Goal: Task Accomplishment & Management: Manage account settings

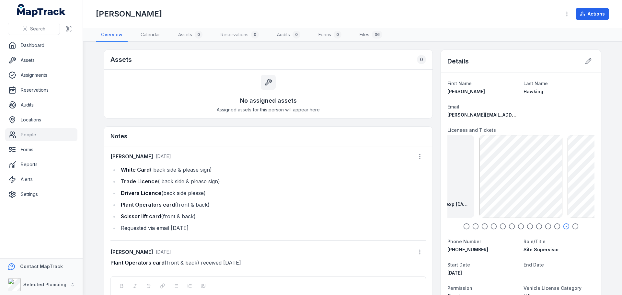
scroll to position [32, 0]
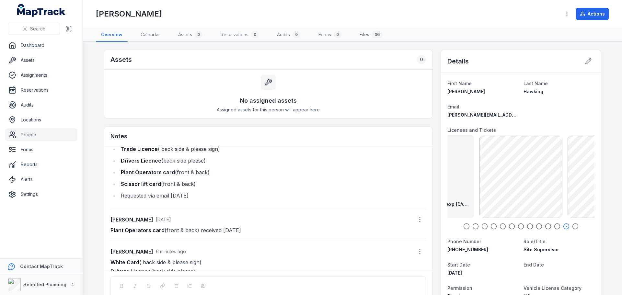
click at [464, 227] on icon "button" at bounding box center [466, 226] width 6 height 6
click at [473, 225] on icon "button" at bounding box center [476, 226] width 6 height 6
click at [482, 225] on icon "button" at bounding box center [485, 226] width 6 height 6
click at [493, 228] on circle "button" at bounding box center [494, 227] width 6 height 6
click at [501, 228] on icon "button" at bounding box center [503, 226] width 6 height 6
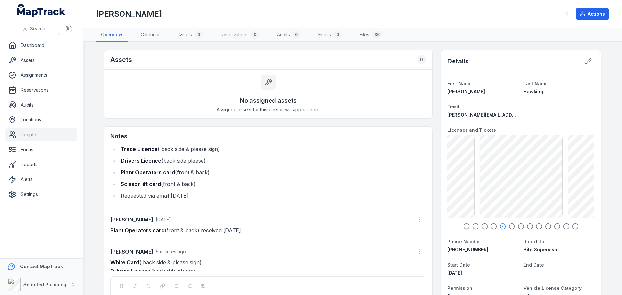
click at [509, 228] on icon "button" at bounding box center [512, 226] width 6 height 6
click at [519, 227] on icon "button" at bounding box center [521, 226] width 6 height 6
click at [530, 227] on circle "button" at bounding box center [531, 227] width 6 height 6
click at [537, 227] on circle "button" at bounding box center [540, 227] width 6 height 6
click at [545, 228] on icon "button" at bounding box center [548, 226] width 6 height 6
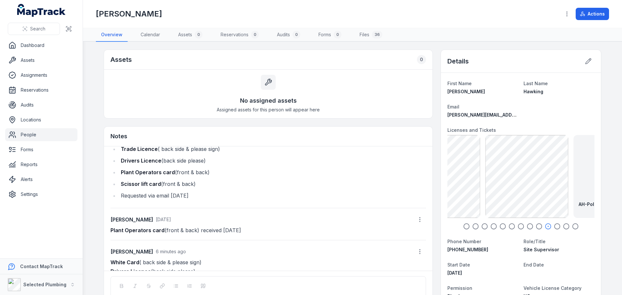
click at [557, 228] on icon "button" at bounding box center [557, 226] width 6 height 6
click at [574, 227] on icon "button" at bounding box center [575, 226] width 6 height 6
drag, startPoint x: 464, startPoint y: 226, endPoint x: 483, endPoint y: 230, distance: 19.2
click at [464, 226] on icon "button" at bounding box center [466, 226] width 6 height 6
click at [502, 226] on icon "button" at bounding box center [503, 226] width 6 height 6
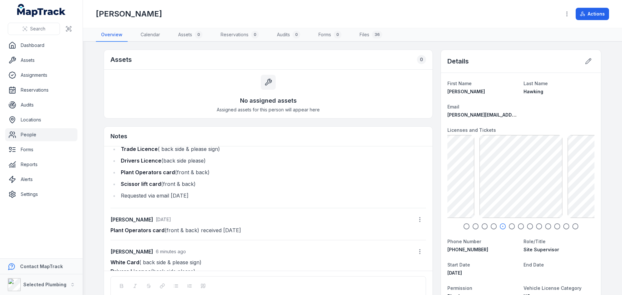
click at [520, 228] on icon "button" at bounding box center [521, 226] width 6 height 6
click at [512, 226] on icon "button" at bounding box center [512, 226] width 6 height 6
click at [502, 226] on icon "button" at bounding box center [503, 226] width 6 height 6
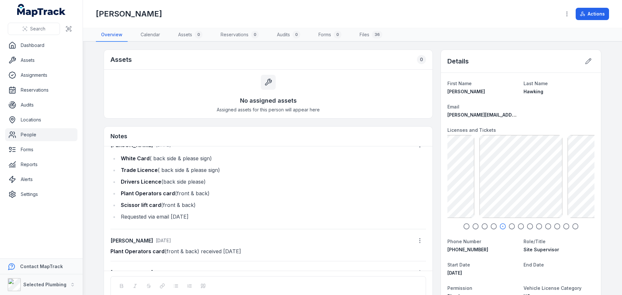
scroll to position [0, 0]
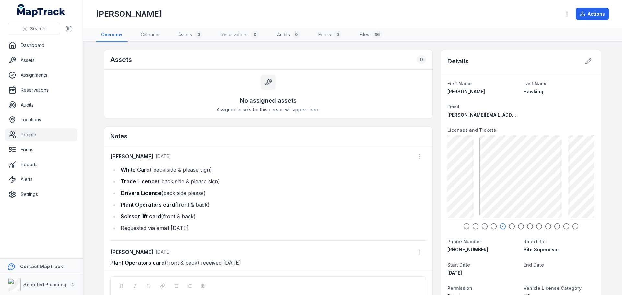
drag, startPoint x: 119, startPoint y: 181, endPoint x: 233, endPoint y: 183, distance: 114.1
click at [233, 183] on li "Trade Licence ( back side & please sign)" at bounding box center [272, 181] width 307 height 9
copy li "Trade Licence ( back side & please sign)"
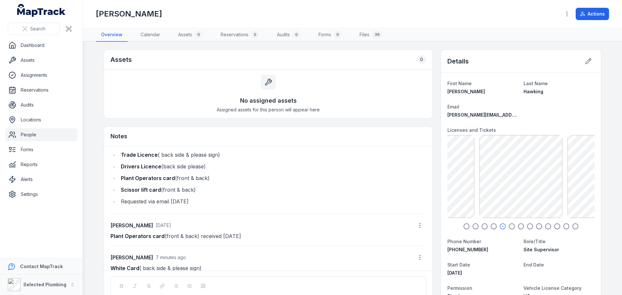
scroll to position [57, 0]
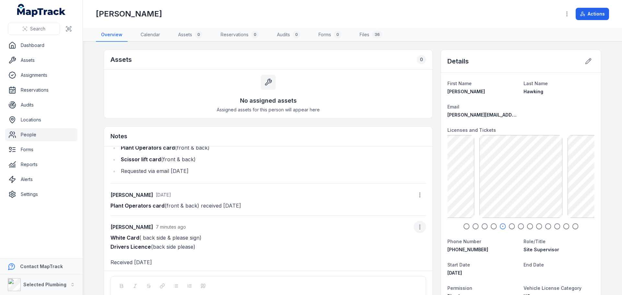
click at [417, 228] on button "button" at bounding box center [420, 227] width 12 height 12
click at [364, 244] on div "Edit note" at bounding box center [380, 245] width 73 height 12
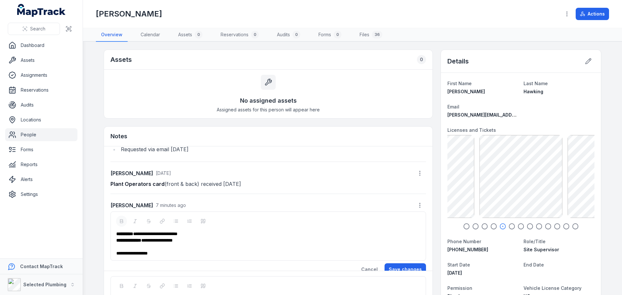
scroll to position [88, 0]
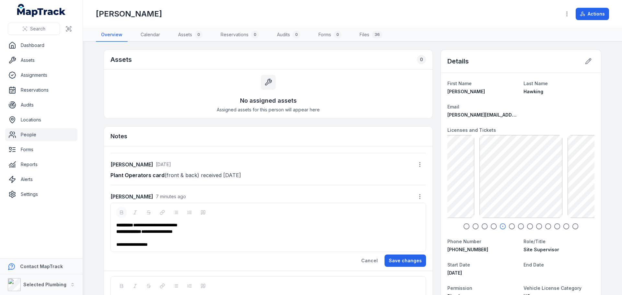
click at [197, 231] on div "**********" at bounding box center [268, 231] width 304 height 6
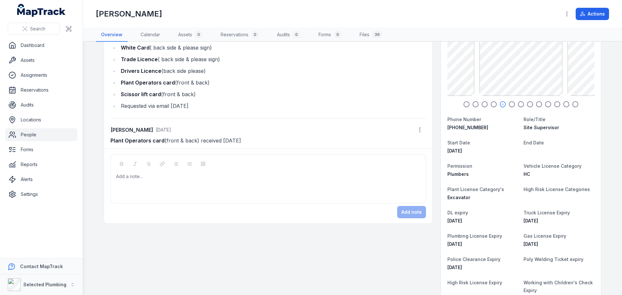
scroll to position [65, 0]
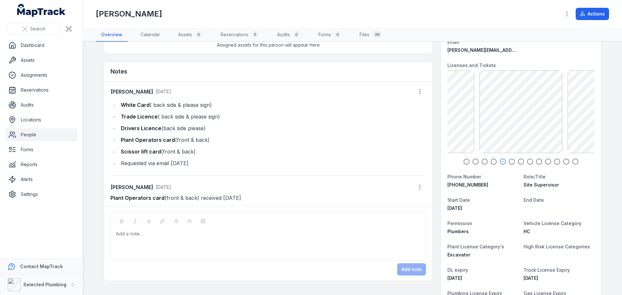
click at [464, 162] on icon "button" at bounding box center [466, 161] width 6 height 6
drag, startPoint x: 155, startPoint y: 115, endPoint x: 231, endPoint y: 114, distance: 76.2
click at [231, 114] on li "Trade Licence ( back side & please sign)" at bounding box center [272, 116] width 307 height 9
click at [133, 235] on div at bounding box center [268, 234] width 304 height 6
click at [182, 235] on span "**********" at bounding box center [160, 234] width 44 height 5
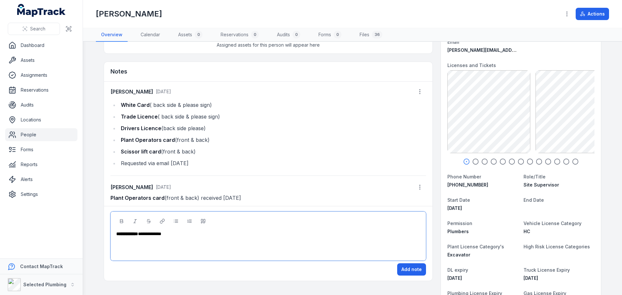
click at [484, 160] on icon "button" at bounding box center [485, 161] width 6 height 6
click at [502, 161] on icon "button" at bounding box center [503, 161] width 6 height 6
click at [521, 160] on circle "button" at bounding box center [522, 162] width 6 height 6
click at [512, 161] on icon "button" at bounding box center [512, 161] width 6 height 6
click at [501, 162] on icon "button" at bounding box center [503, 161] width 6 height 6
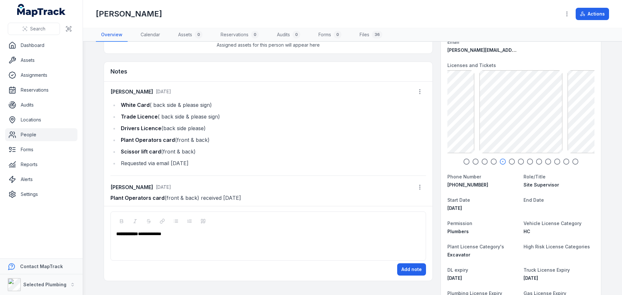
drag, startPoint x: 119, startPoint y: 106, endPoint x: 218, endPoint y: 103, distance: 99.5
click at [218, 103] on li "White Card ( back side & please sign)" at bounding box center [272, 104] width 307 height 9
copy li "White Card ( back side & please sign)"
click at [119, 245] on div "**********" at bounding box center [268, 244] width 305 height 26
drag, startPoint x: 178, startPoint y: 234, endPoint x: 181, endPoint y: 236, distance: 4.1
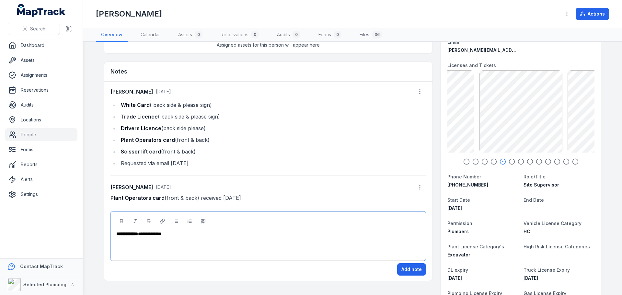
click at [178, 234] on div "**********" at bounding box center [268, 234] width 304 height 6
drag, startPoint x: 144, startPoint y: 129, endPoint x: 210, endPoint y: 133, distance: 66.2
click at [210, 133] on li "Drivers Licence (back side please)" at bounding box center [272, 128] width 307 height 9
copy li "Drivers Licence (back side please)"
click at [207, 244] on div at bounding box center [268, 247] width 304 height 6
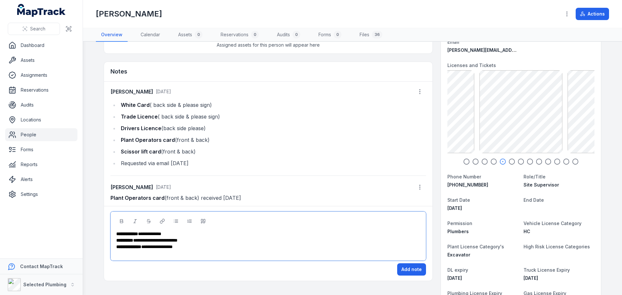
click at [537, 163] on icon "button" at bounding box center [539, 161] width 6 height 6
click at [529, 162] on icon "button" at bounding box center [530, 161] width 6 height 6
click at [520, 163] on icon "button" at bounding box center [521, 161] width 6 height 6
drag, startPoint x: 118, startPoint y: 140, endPoint x: 212, endPoint y: 138, distance: 94.3
click at [212, 138] on li "Plant Operators card (front & back)" at bounding box center [272, 139] width 307 height 9
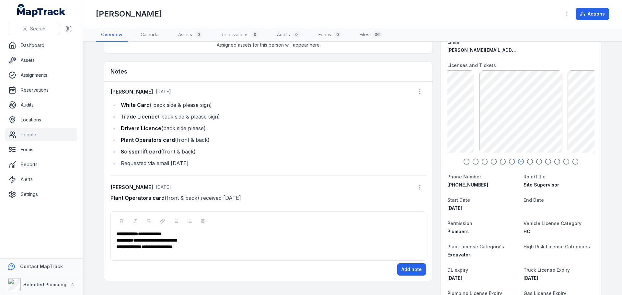
copy li "Plant Operators card (front & back)"
click at [198, 249] on div "**********" at bounding box center [268, 247] width 304 height 6
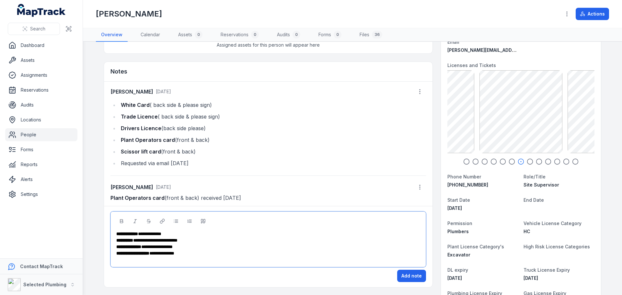
click at [530, 160] on icon "button" at bounding box center [530, 161] width 6 height 6
click at [547, 162] on icon "button" at bounding box center [548, 161] width 6 height 6
click at [198, 257] on div at bounding box center [268, 260] width 304 height 6
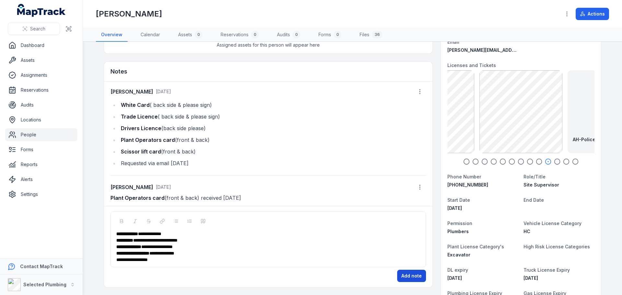
click at [405, 275] on button "Add note" at bounding box center [411, 276] width 29 height 12
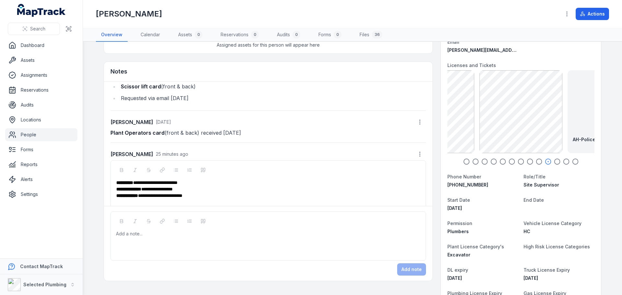
scroll to position [98, 0]
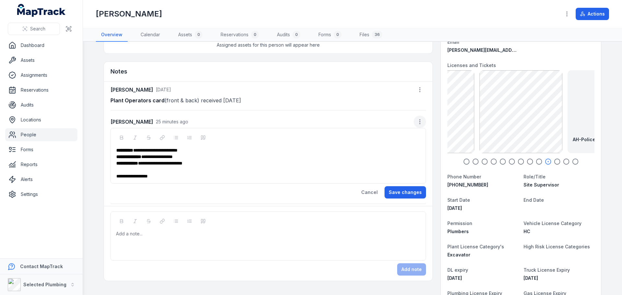
click at [417, 122] on icon "button" at bounding box center [420, 122] width 6 height 6
click at [374, 151] on div "Delete note" at bounding box center [380, 151] width 73 height 12
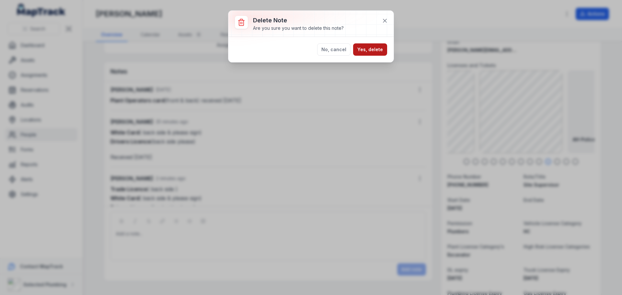
click at [368, 48] on button "Yes, delete" at bounding box center [370, 49] width 34 height 12
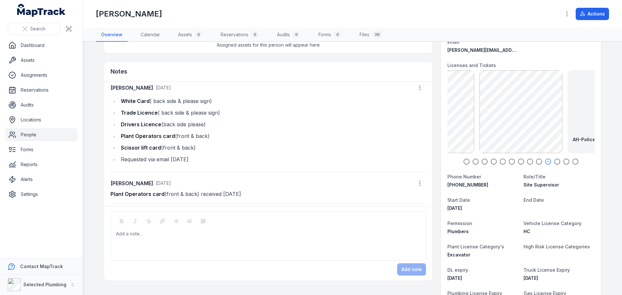
scroll to position [69, 0]
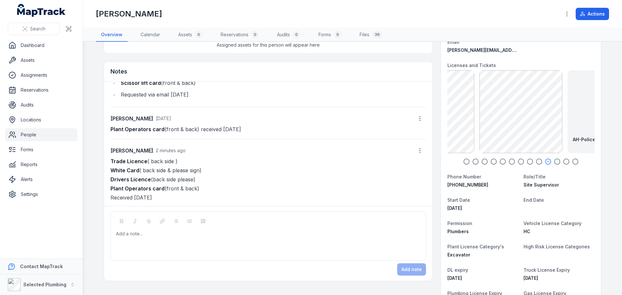
drag, startPoint x: 196, startPoint y: 188, endPoint x: 108, endPoint y: 189, distance: 88.5
click at [111, 189] on p "Trade Licence ( back side ) White Card ( back side & please sign) Drivers Licen…" at bounding box center [269, 179] width 316 height 45
click at [417, 152] on icon "button" at bounding box center [420, 150] width 6 height 6
drag, startPoint x: 370, startPoint y: 166, endPoint x: 346, endPoint y: 172, distance: 25.2
click at [369, 167] on div "Edit note" at bounding box center [380, 168] width 73 height 12
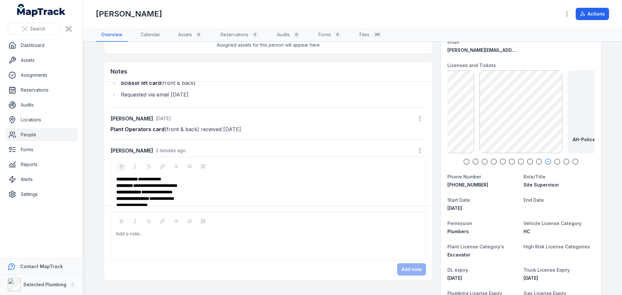
click at [193, 198] on div "**********" at bounding box center [268, 198] width 304 height 6
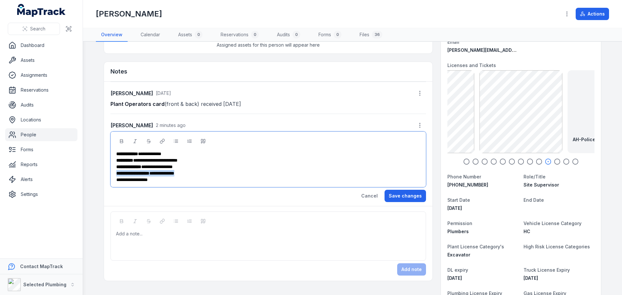
drag, startPoint x: 172, startPoint y: 202, endPoint x: 112, endPoint y: 173, distance: 66.1
click at [112, 173] on div "**********" at bounding box center [269, 160] width 316 height 56
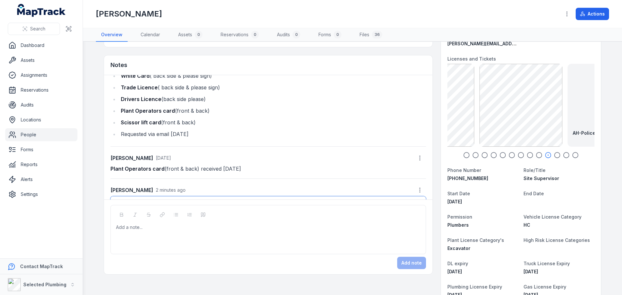
scroll to position [0, 0]
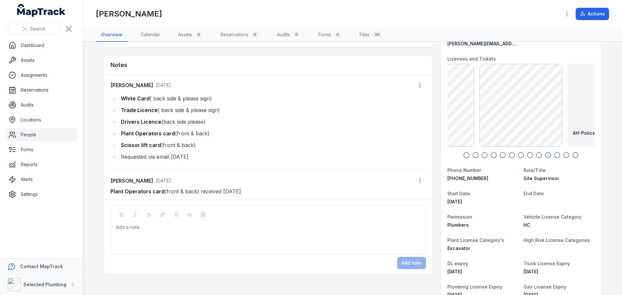
drag, startPoint x: 118, startPoint y: 146, endPoint x: 196, endPoint y: 145, distance: 77.8
click at [196, 145] on li "Scissor lift card (front & back)" at bounding box center [272, 145] width 307 height 9
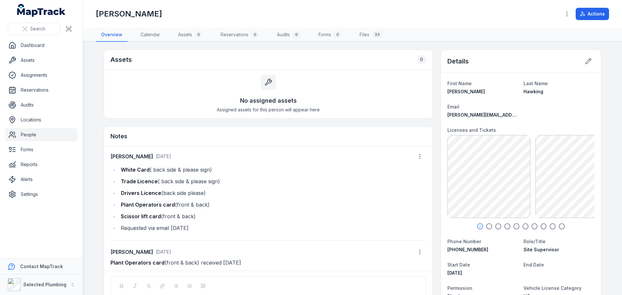
scroll to position [69, 0]
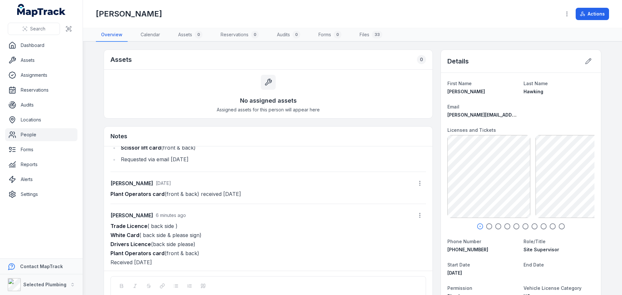
click at [29, 135] on link "People" at bounding box center [41, 134] width 72 height 13
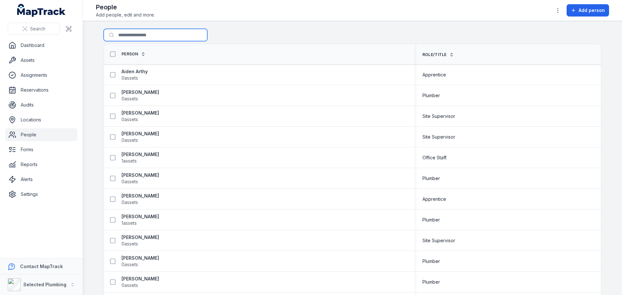
click at [132, 39] on input "Search for people" at bounding box center [156, 35] width 104 height 12
type input "*****"
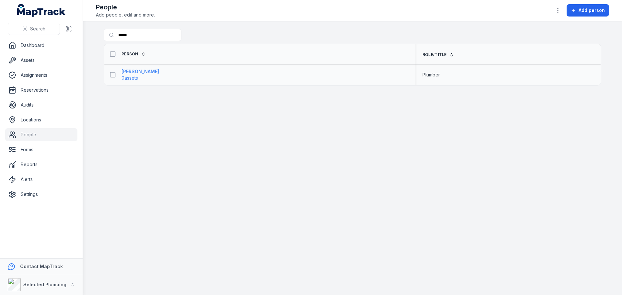
click at [134, 72] on strong "[PERSON_NAME]" at bounding box center [141, 71] width 38 height 6
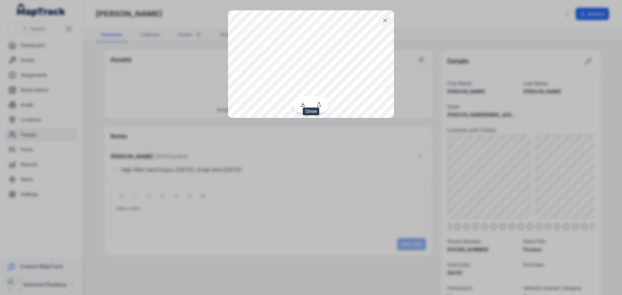
click at [384, 16] on button at bounding box center [385, 20] width 12 height 12
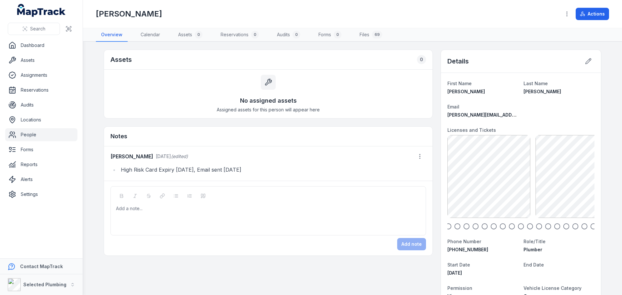
drag, startPoint x: 117, startPoint y: 171, endPoint x: 265, endPoint y: 173, distance: 148.1
click at [265, 173] on li "High Risk Card Expiry [DATE], Email sent [DATE]" at bounding box center [272, 169] width 307 height 9
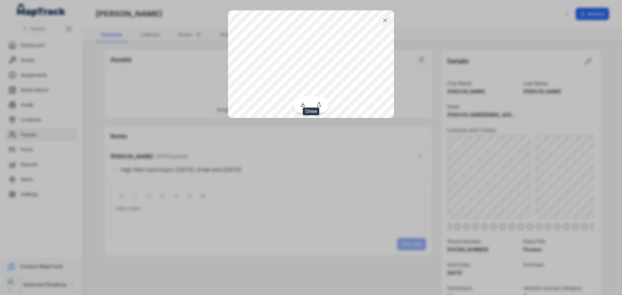
click at [387, 19] on icon at bounding box center [385, 20] width 3 height 3
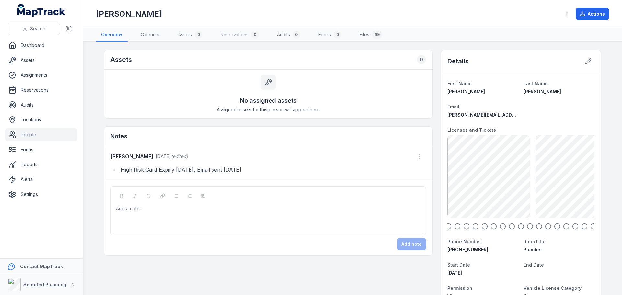
click at [449, 226] on circle "button" at bounding box center [449, 227] width 6 height 6
drag, startPoint x: 454, startPoint y: 227, endPoint x: 473, endPoint y: 228, distance: 19.1
click at [456, 227] on icon "button" at bounding box center [457, 226] width 6 height 6
click at [500, 228] on icon "button" at bounding box center [503, 226] width 6 height 6
click at [519, 228] on circle "button" at bounding box center [522, 227] width 6 height 6
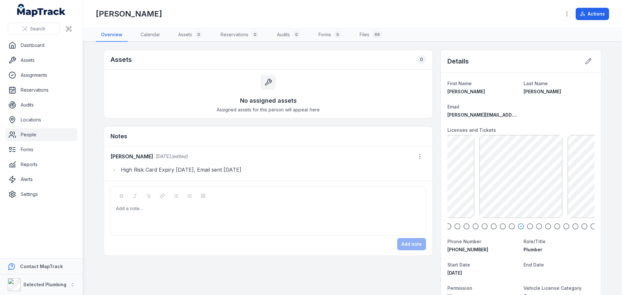
click at [590, 226] on icon "button" at bounding box center [593, 226] width 6 height 6
click at [582, 228] on icon "button" at bounding box center [584, 226] width 6 height 6
click at [558, 227] on icon "button" at bounding box center [557, 226] width 6 height 6
click at [566, 226] on icon "button" at bounding box center [566, 226] width 6 height 6
click at [577, 227] on div at bounding box center [521, 226] width 147 height 6
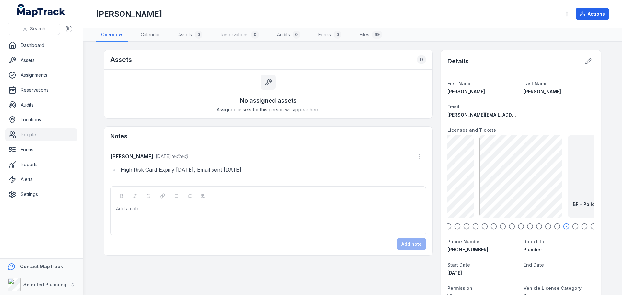
click at [572, 228] on icon "button" at bounding box center [575, 226] width 6 height 6
click at [581, 226] on icon "button" at bounding box center [584, 226] width 6 height 6
click at [590, 227] on icon "button" at bounding box center [593, 226] width 6 height 6
click at [591, 227] on icon "button" at bounding box center [593, 226] width 6 height 6
click at [457, 227] on icon "button" at bounding box center [457, 226] width 6 height 6
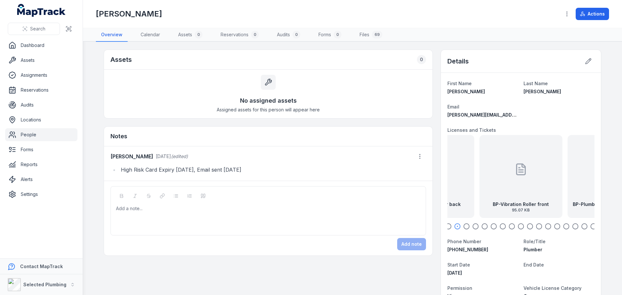
click at [449, 228] on div at bounding box center [521, 226] width 147 height 6
click at [585, 62] on icon at bounding box center [588, 61] width 6 height 6
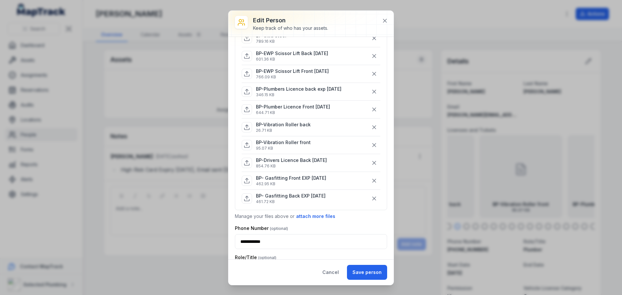
scroll to position [356, 0]
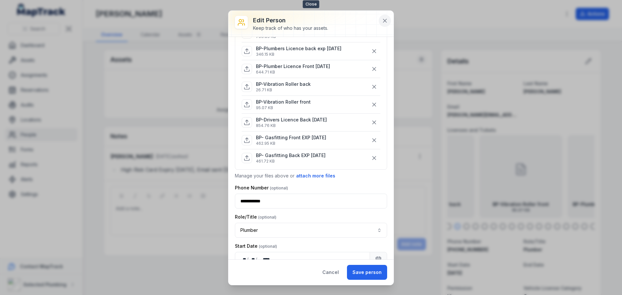
click at [385, 18] on icon at bounding box center [385, 21] width 6 height 6
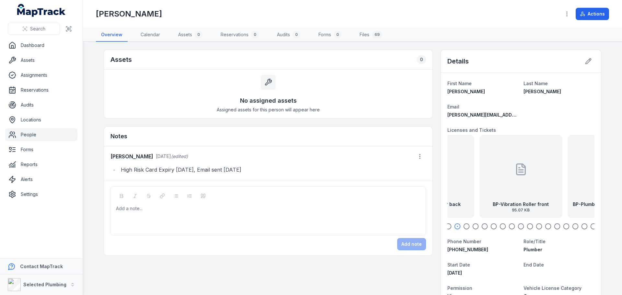
click at [20, 136] on link "People" at bounding box center [41, 134] width 72 height 13
click at [27, 133] on link "People" at bounding box center [41, 134] width 72 height 13
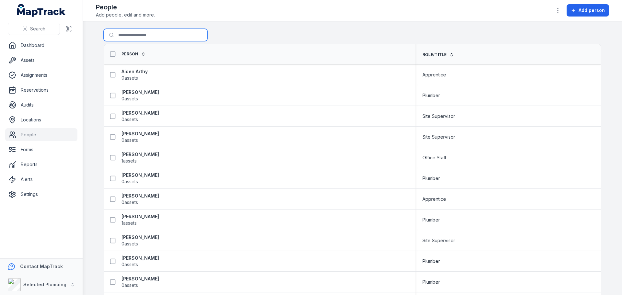
click at [128, 37] on input "Search for people" at bounding box center [156, 35] width 104 height 12
type input "****"
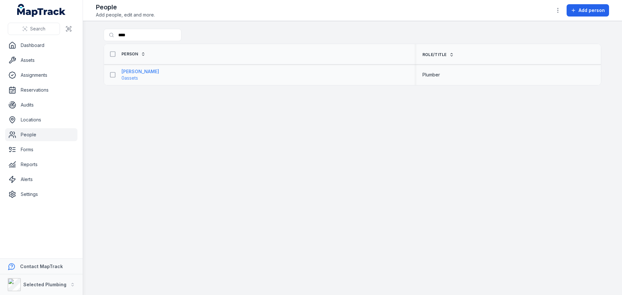
click at [132, 71] on strong "[PERSON_NAME]" at bounding box center [141, 71] width 38 height 6
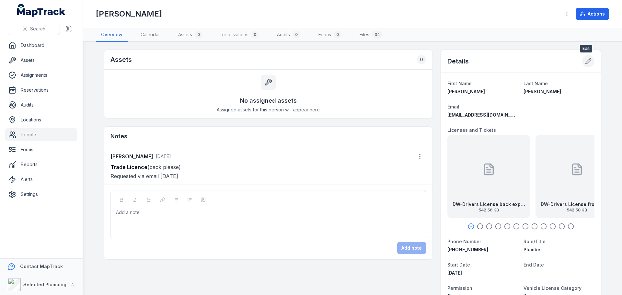
click at [589, 58] on icon at bounding box center [588, 61] width 6 height 6
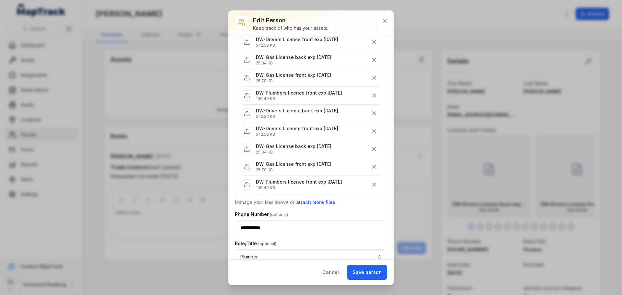
scroll to position [227, 0]
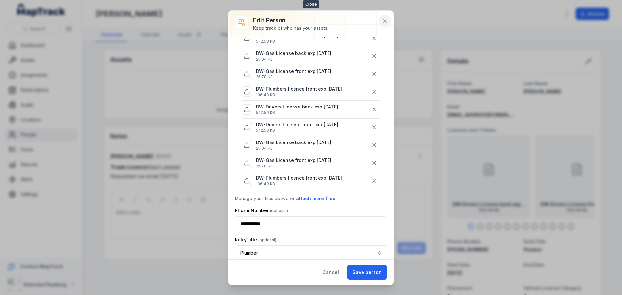
click at [387, 21] on icon at bounding box center [385, 21] width 6 height 6
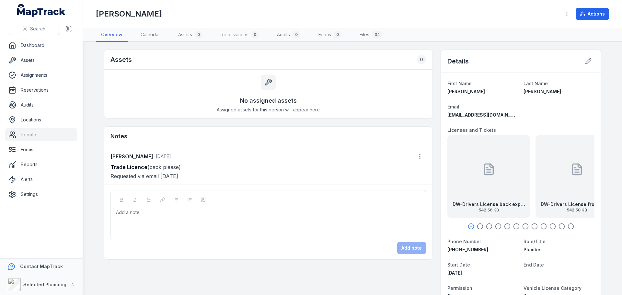
click at [478, 225] on icon "button" at bounding box center [480, 226] width 6 height 6
click at [486, 227] on icon "button" at bounding box center [489, 226] width 6 height 6
click at [496, 227] on icon "button" at bounding box center [498, 226] width 6 height 6
click at [508, 227] on icon "button" at bounding box center [507, 226] width 6 height 6
click at [524, 227] on icon "button" at bounding box center [525, 226] width 6 height 6
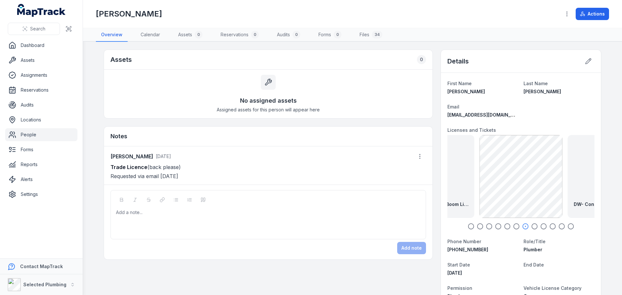
click at [534, 226] on icon "button" at bounding box center [534, 226] width 6 height 6
click at [541, 226] on circle "button" at bounding box center [544, 227] width 6 height 6
click at [550, 226] on icon "button" at bounding box center [553, 226] width 6 height 6
click at [560, 227] on icon "button" at bounding box center [562, 226] width 6 height 6
click at [569, 227] on icon "button" at bounding box center [571, 226] width 6 height 6
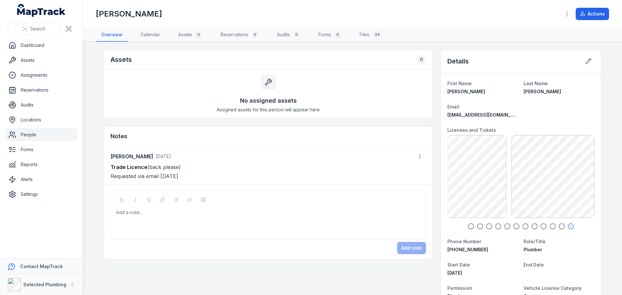
click at [472, 227] on div at bounding box center [521, 226] width 147 height 6
click at [470, 227] on icon "button" at bounding box center [471, 226] width 6 height 6
click at [483, 177] on div at bounding box center [489, 169] width 13 height 58
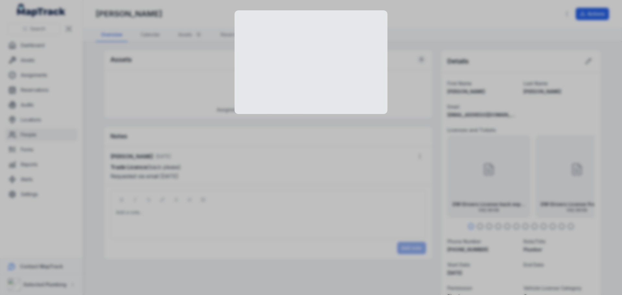
click at [482, 177] on div at bounding box center [311, 147] width 622 height 295
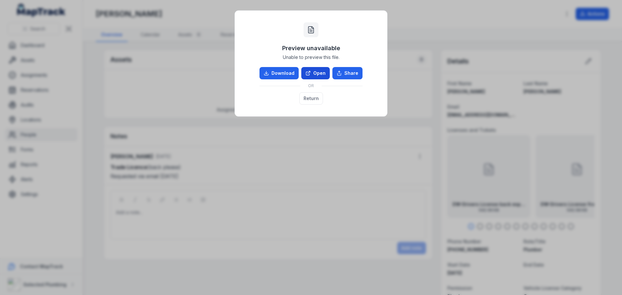
click at [316, 72] on link "Open" at bounding box center [315, 73] width 29 height 12
click at [308, 102] on button "Return" at bounding box center [311, 98] width 24 height 12
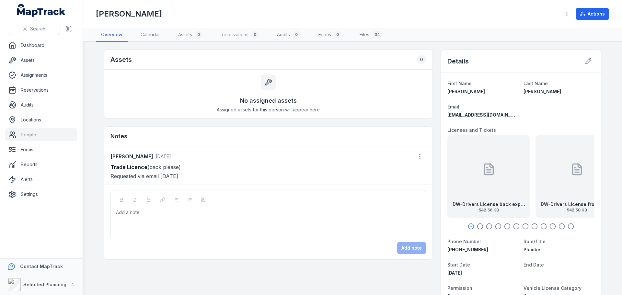
drag, startPoint x: 121, startPoint y: 167, endPoint x: 184, endPoint y: 167, distance: 63.5
click at [184, 167] on p "Trade Licence (back please) Requested via email [DATE]" at bounding box center [269, 172] width 316 height 18
copy p "Trade Licence (back please)"
drag, startPoint x: 117, startPoint y: 225, endPoint x: 121, endPoint y: 220, distance: 6.6
click at [119, 223] on div "Add a note..." at bounding box center [268, 222] width 305 height 26
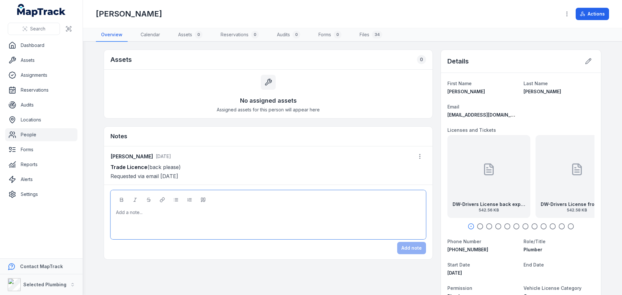
click at [121, 214] on div at bounding box center [268, 212] width 304 height 6
paste div
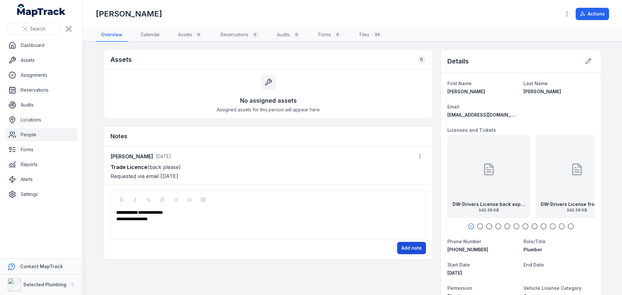
click at [409, 249] on button "Add note" at bounding box center [411, 248] width 29 height 12
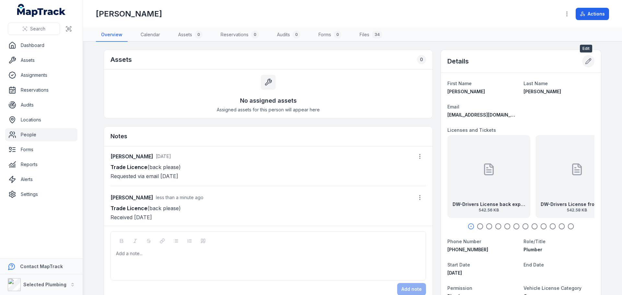
click at [591, 62] on button at bounding box center [588, 61] width 12 height 12
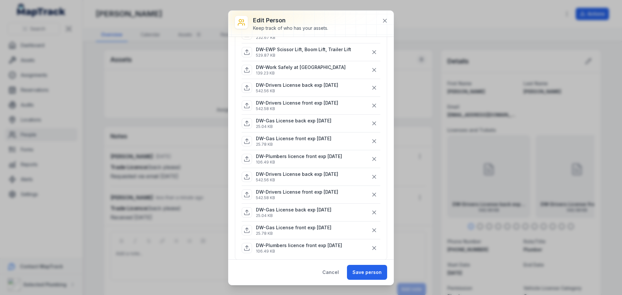
scroll to position [259, 0]
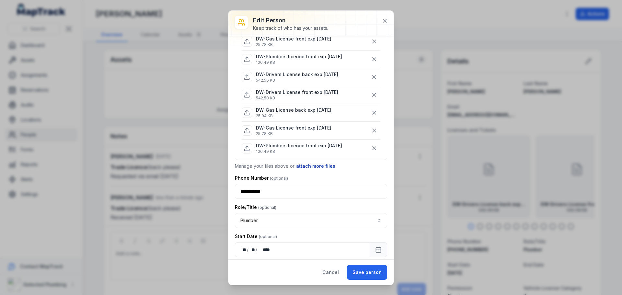
click at [309, 164] on button "attach more files" at bounding box center [316, 166] width 40 height 7
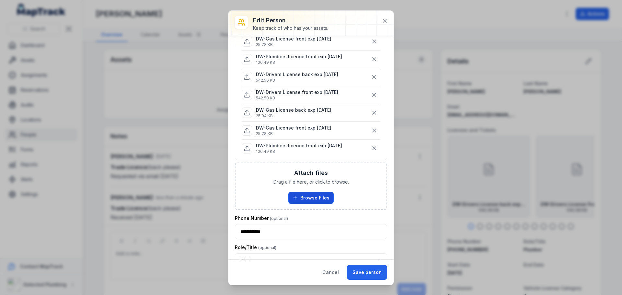
click at [312, 195] on button "Browse Files" at bounding box center [310, 198] width 45 height 12
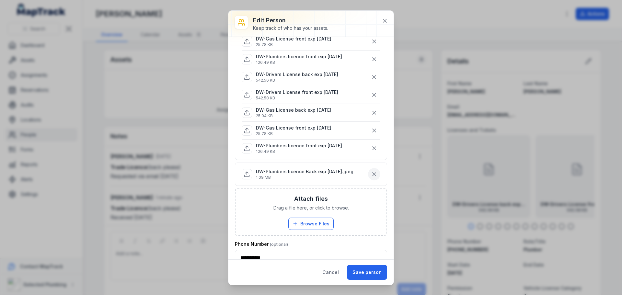
click at [373, 174] on button "button" at bounding box center [374, 174] width 12 height 12
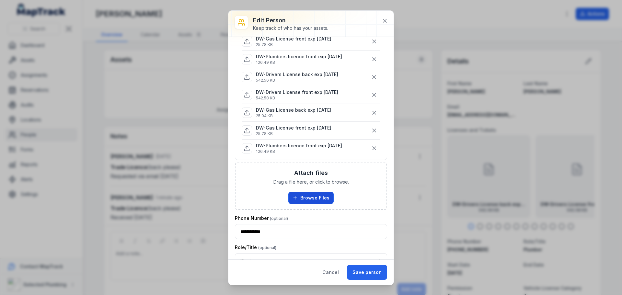
click at [307, 197] on button "Browse Files" at bounding box center [310, 198] width 45 height 12
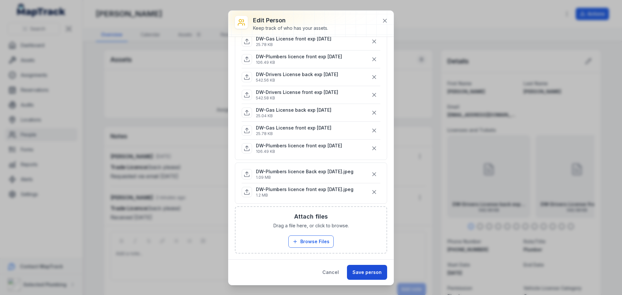
click at [365, 270] on button "Save person" at bounding box center [367, 272] width 40 height 15
